Goal: Complete application form: Complete application form

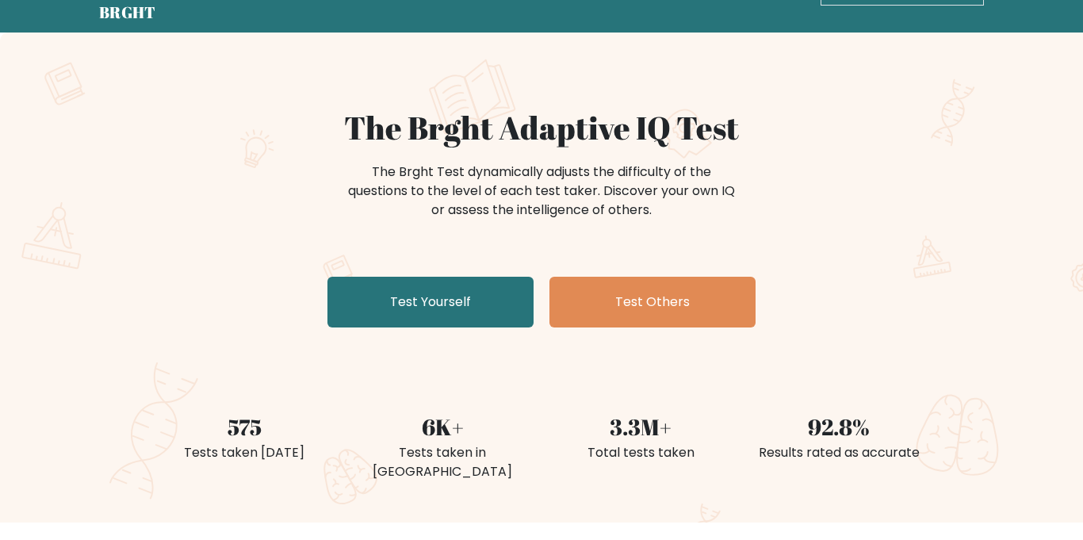
scroll to position [57, 0]
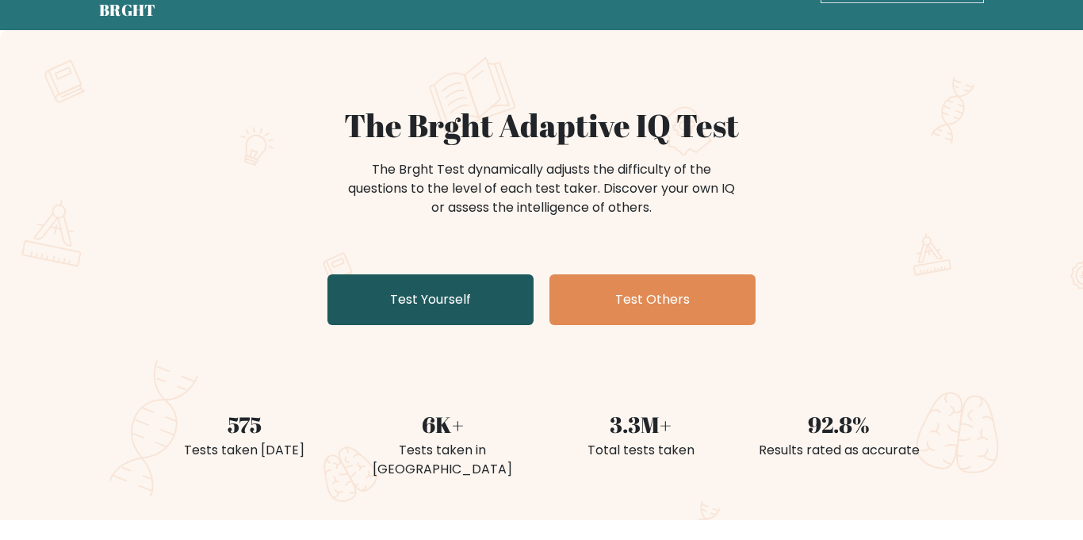
click at [415, 287] on link "Test Yourself" at bounding box center [430, 299] width 206 height 51
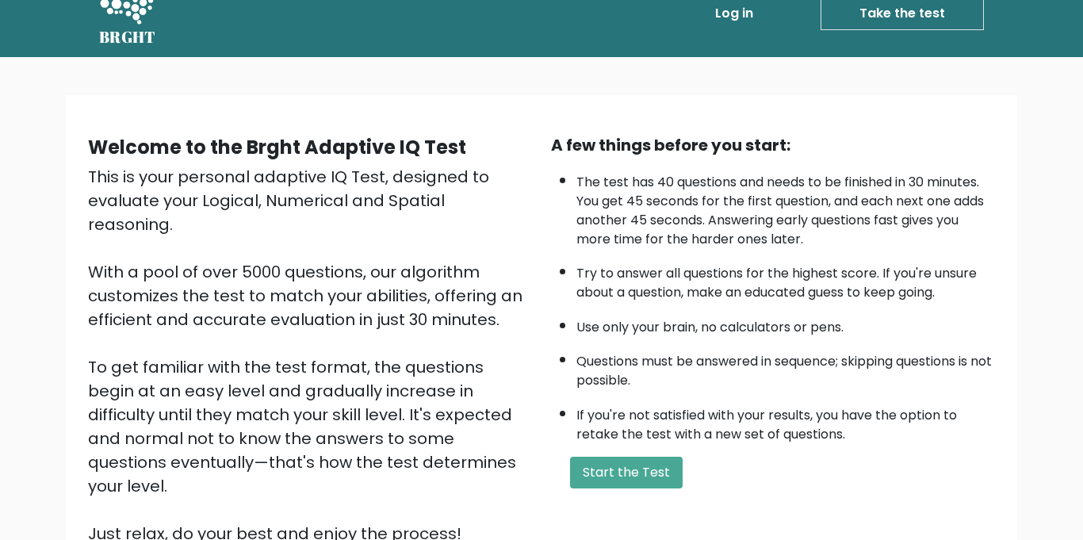
scroll to position [42, 0]
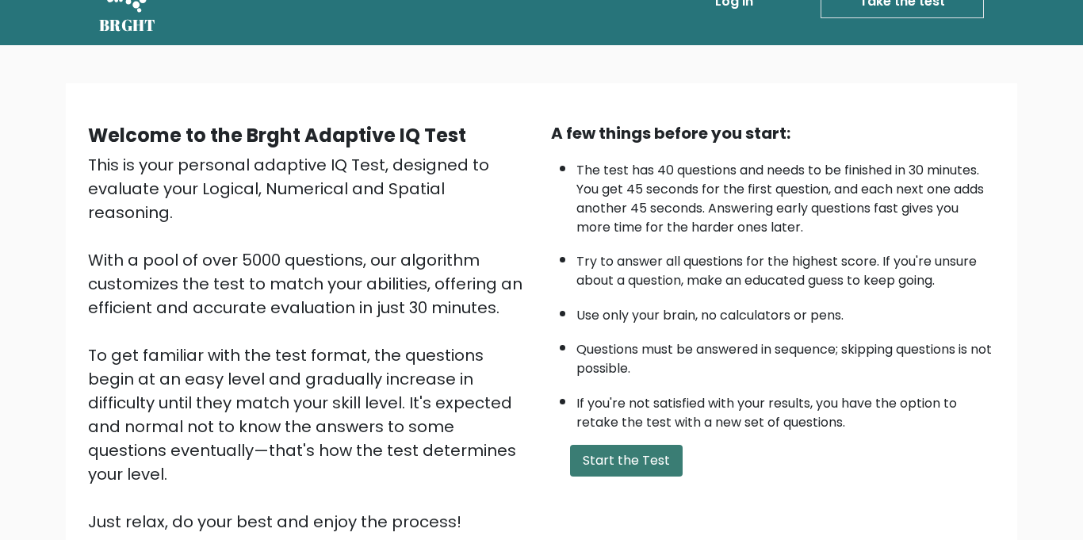
click at [618, 460] on button "Start the Test" at bounding box center [626, 461] width 113 height 32
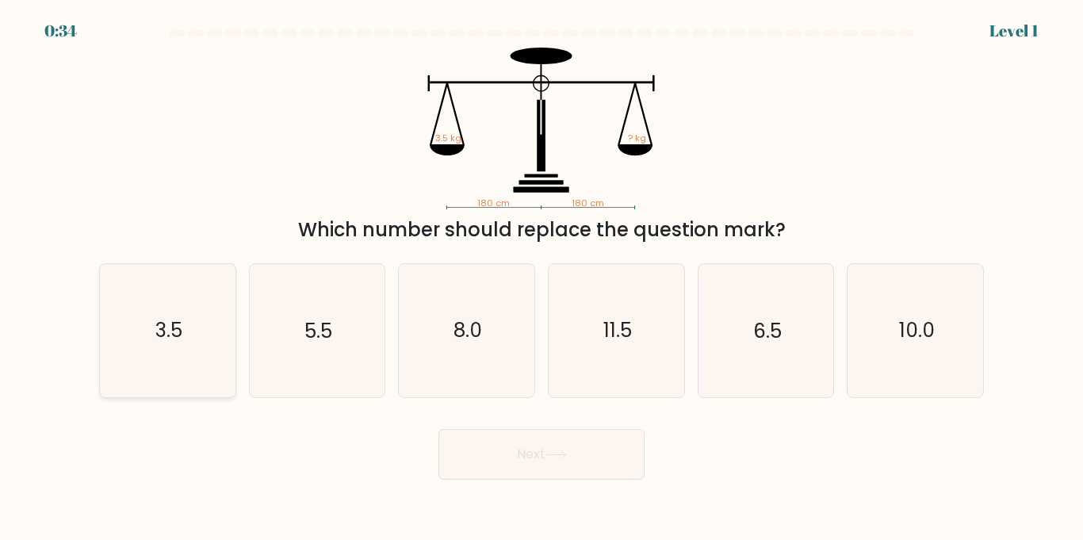
click at [109, 298] on icon "3.5" at bounding box center [167, 330] width 132 height 132
click at [542, 278] on input "a. 3.5" at bounding box center [542, 274] width 1 height 8
radio input "true"
click at [559, 458] on icon at bounding box center [556, 454] width 21 height 9
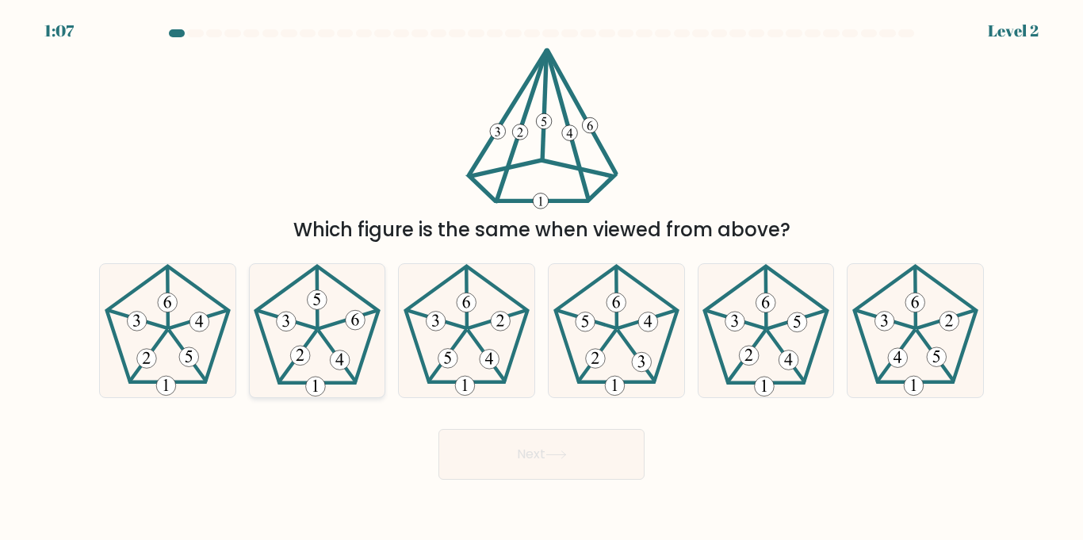
click at [360, 347] on icon at bounding box center [317, 330] width 132 height 132
click at [542, 278] on input "b." at bounding box center [542, 274] width 1 height 8
radio input "true"
click at [486, 456] on button "Next" at bounding box center [542, 454] width 206 height 51
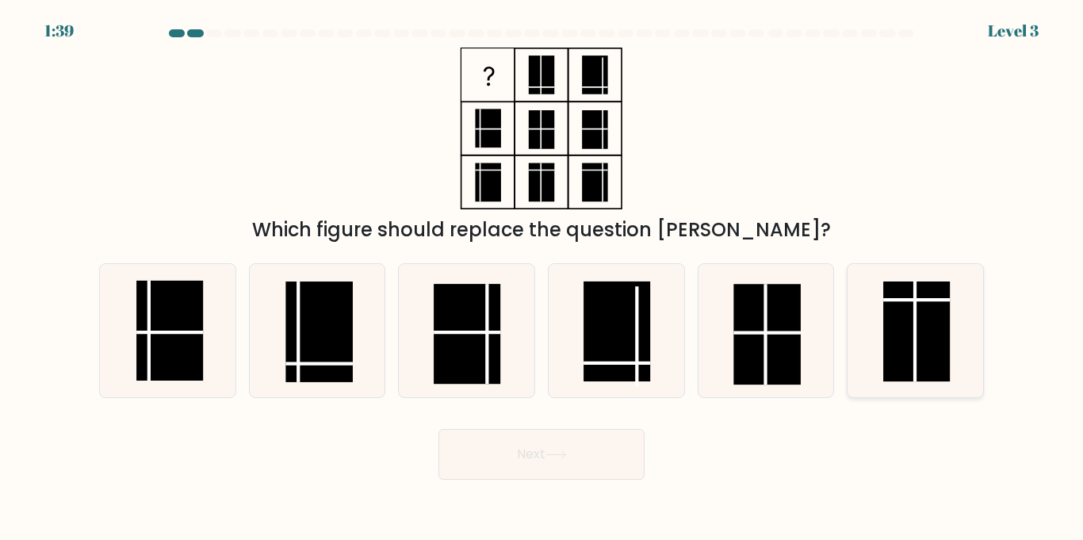
click at [908, 319] on rect at bounding box center [916, 331] width 67 height 100
click at [542, 278] on input "f." at bounding box center [542, 274] width 1 height 8
radio input "true"
click at [615, 445] on button "Next" at bounding box center [542, 454] width 206 height 51
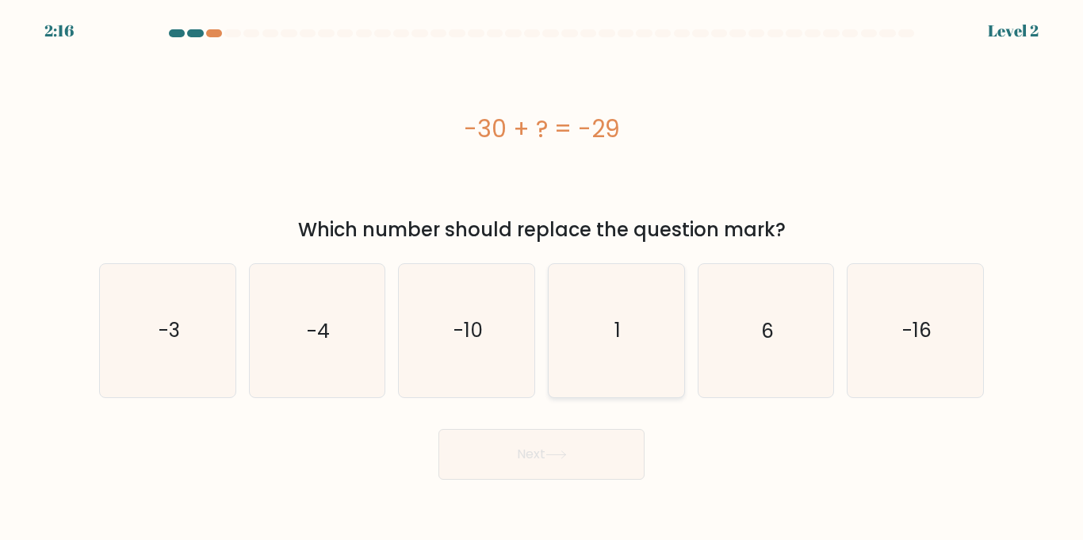
click at [574, 341] on icon "1" at bounding box center [616, 330] width 132 height 132
click at [542, 278] on input "d. 1" at bounding box center [542, 274] width 1 height 8
radio input "true"
click at [504, 473] on button "Next" at bounding box center [542, 454] width 206 height 51
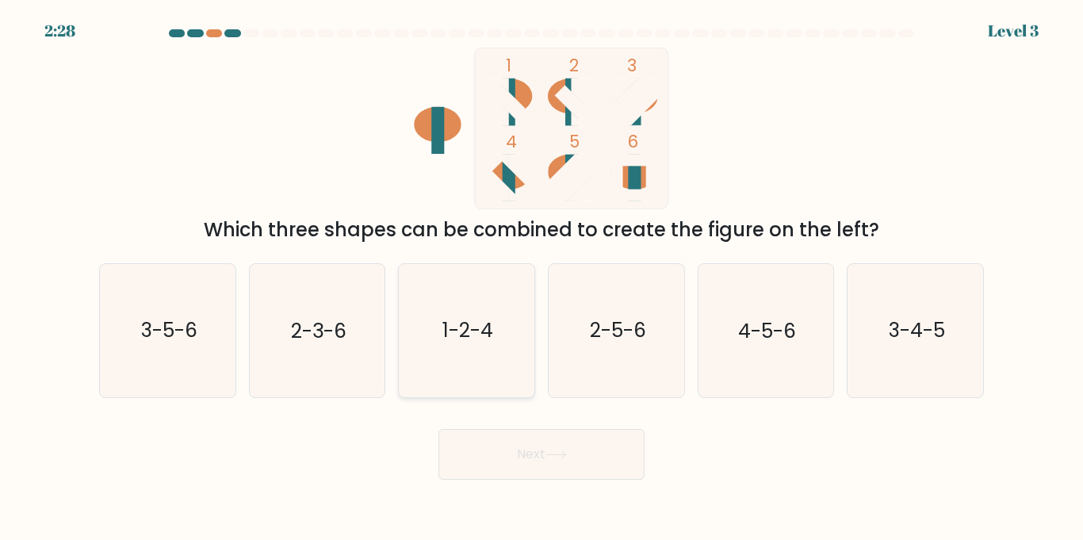
click at [506, 307] on icon "1-2-4" at bounding box center [466, 330] width 132 height 132
click at [542, 278] on input "c. 1-2-4" at bounding box center [542, 274] width 1 height 8
radio input "true"
click at [511, 441] on button "Next" at bounding box center [542, 454] width 206 height 51
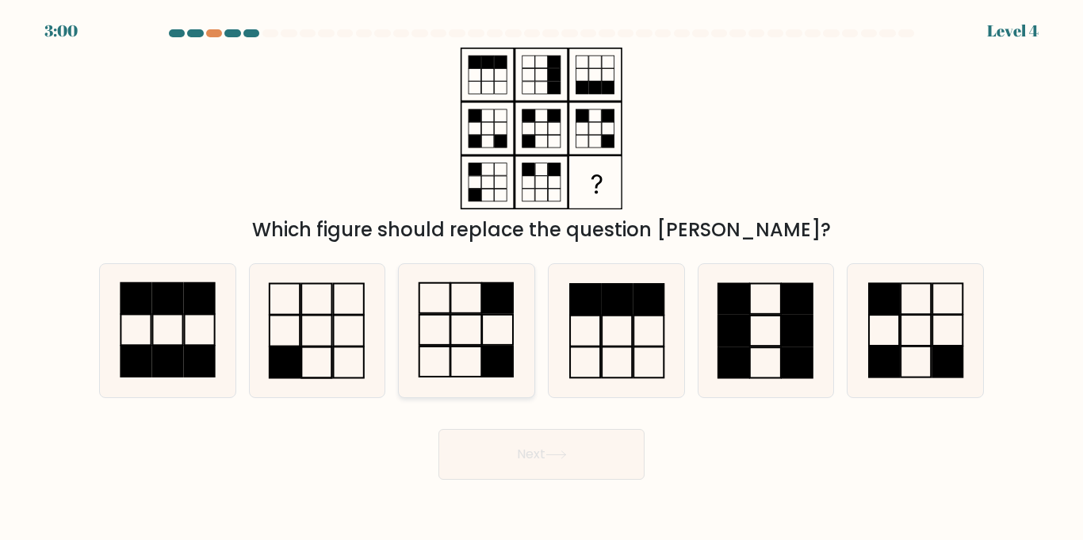
click at [488, 339] on icon at bounding box center [466, 330] width 132 height 132
click at [542, 278] on input "c." at bounding box center [542, 274] width 1 height 8
radio input "true"
click at [565, 460] on button "Next" at bounding box center [542, 454] width 206 height 51
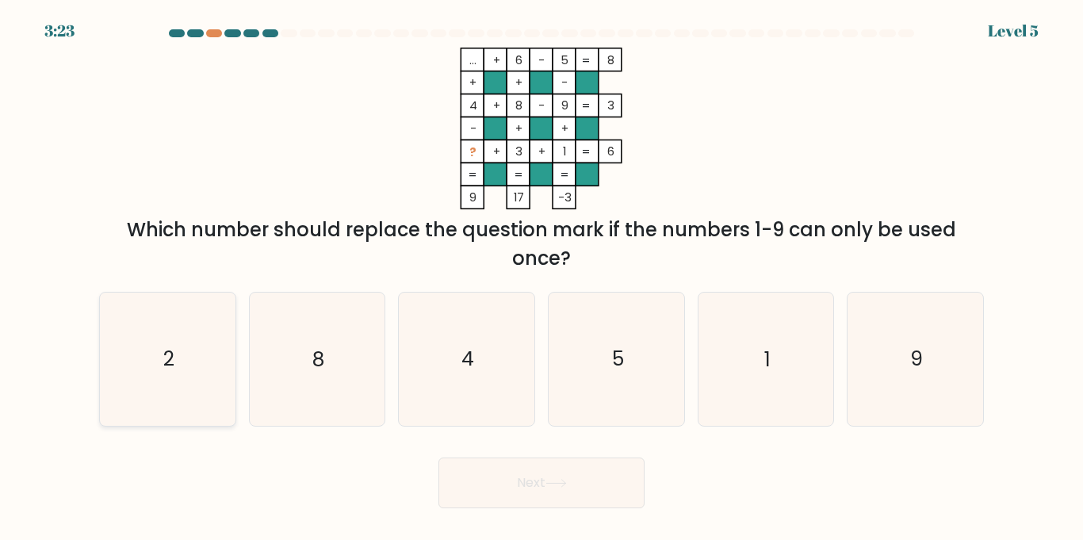
click at [208, 364] on icon "2" at bounding box center [167, 359] width 132 height 132
click at [542, 278] on input "a. 2" at bounding box center [542, 274] width 1 height 8
radio input "true"
click at [594, 498] on button "Next" at bounding box center [542, 483] width 206 height 51
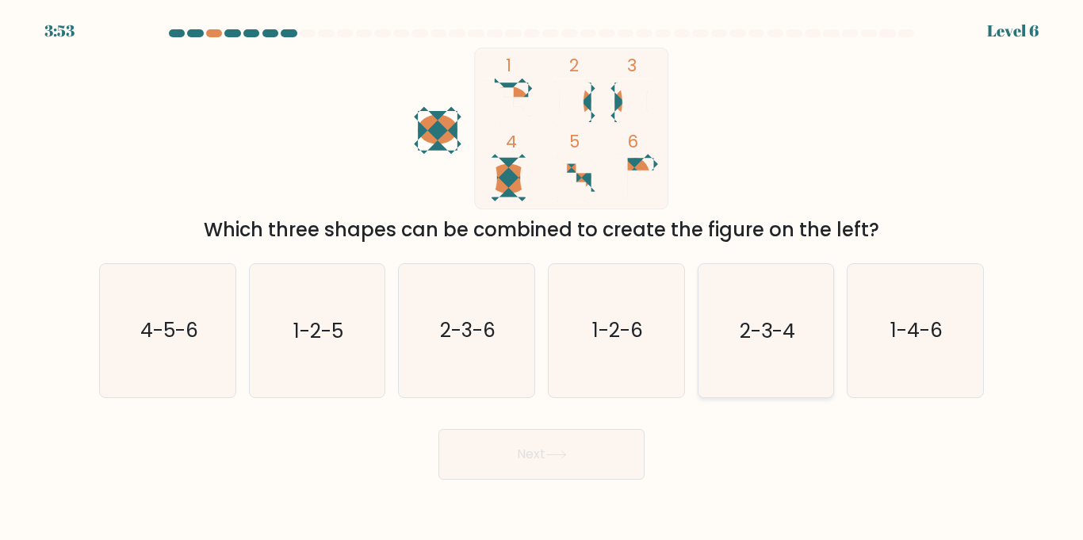
click at [823, 361] on icon "2-3-4" at bounding box center [765, 330] width 132 height 132
click at [542, 278] on input "e. 2-3-4" at bounding box center [542, 274] width 1 height 8
radio input "true"
click at [534, 465] on button "Next" at bounding box center [542, 454] width 206 height 51
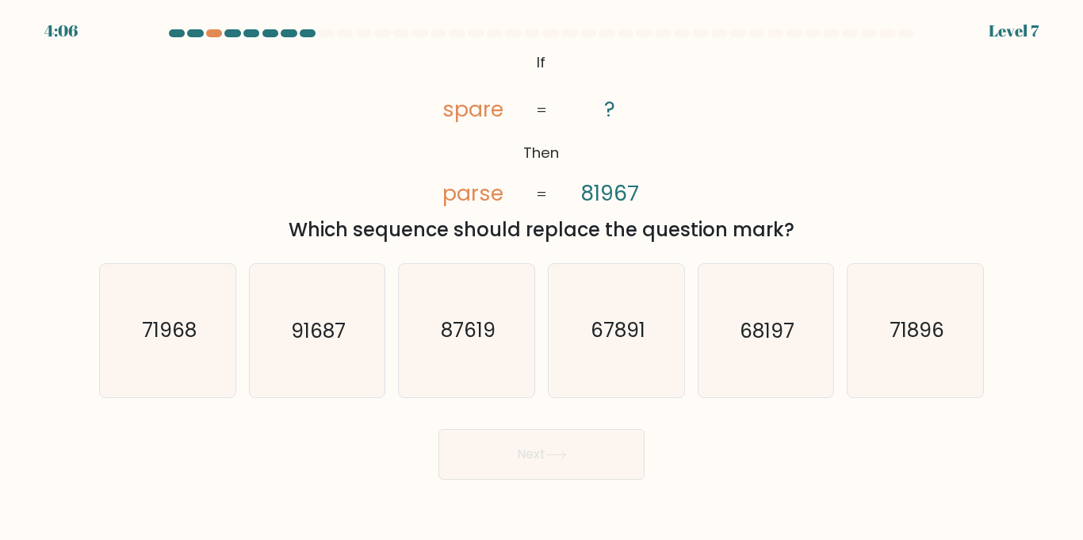
click at [488, 117] on tspan "spare" at bounding box center [472, 108] width 61 height 29
click at [546, 150] on tspan "Then" at bounding box center [541, 153] width 36 height 20
